Goal: Task Accomplishment & Management: Manage account settings

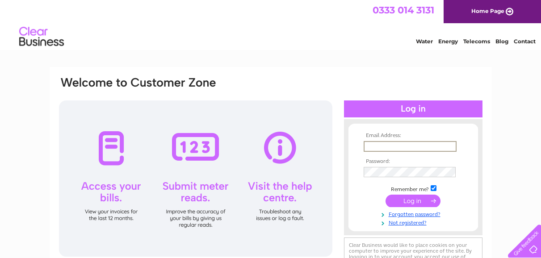
type input "emma@iv10.net"
click at [413, 200] on input "submit" at bounding box center [412, 201] width 55 height 13
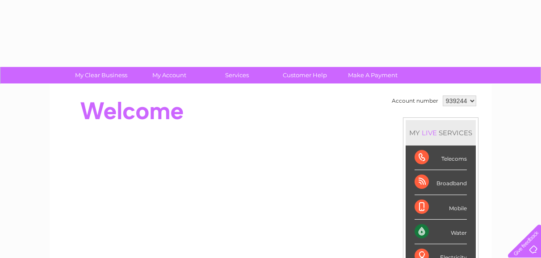
click at [422, 201] on div "Mobile" at bounding box center [440, 207] width 52 height 25
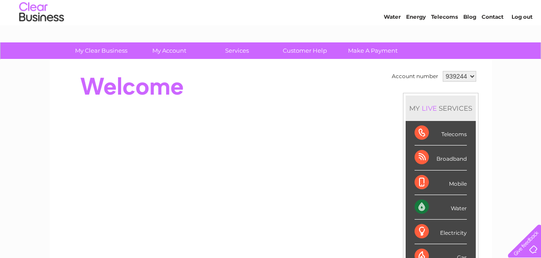
scroll to position [25, 0]
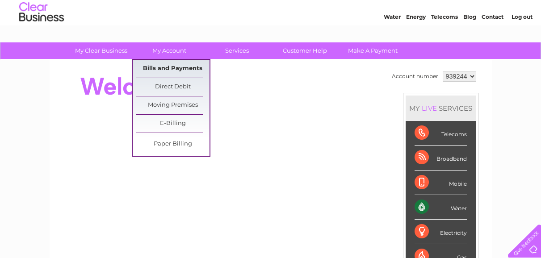
click at [159, 65] on link "Bills and Payments" at bounding box center [173, 69] width 74 height 18
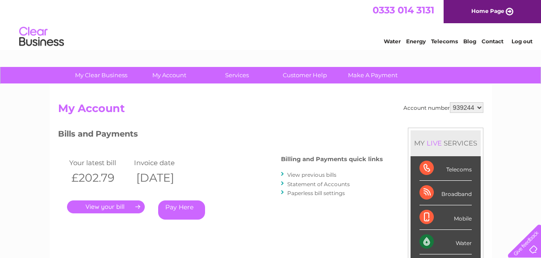
click at [186, 211] on link "Pay Here" at bounding box center [181, 210] width 47 height 19
click at [122, 202] on link "." at bounding box center [106, 207] width 78 height 13
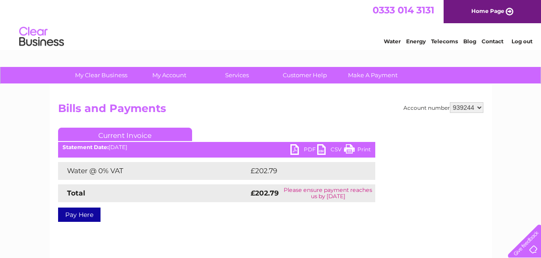
click at [297, 151] on link "PDF" at bounding box center [303, 150] width 27 height 13
